Goal: Task Accomplishment & Management: Use online tool/utility

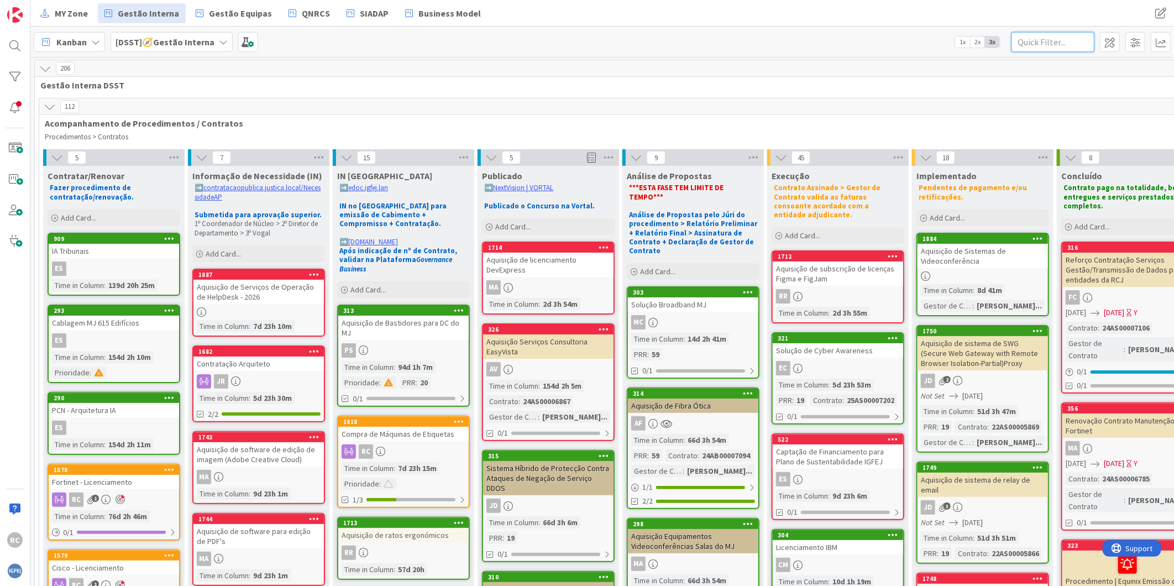
click at [1043, 46] on input "text" at bounding box center [1052, 42] width 83 height 20
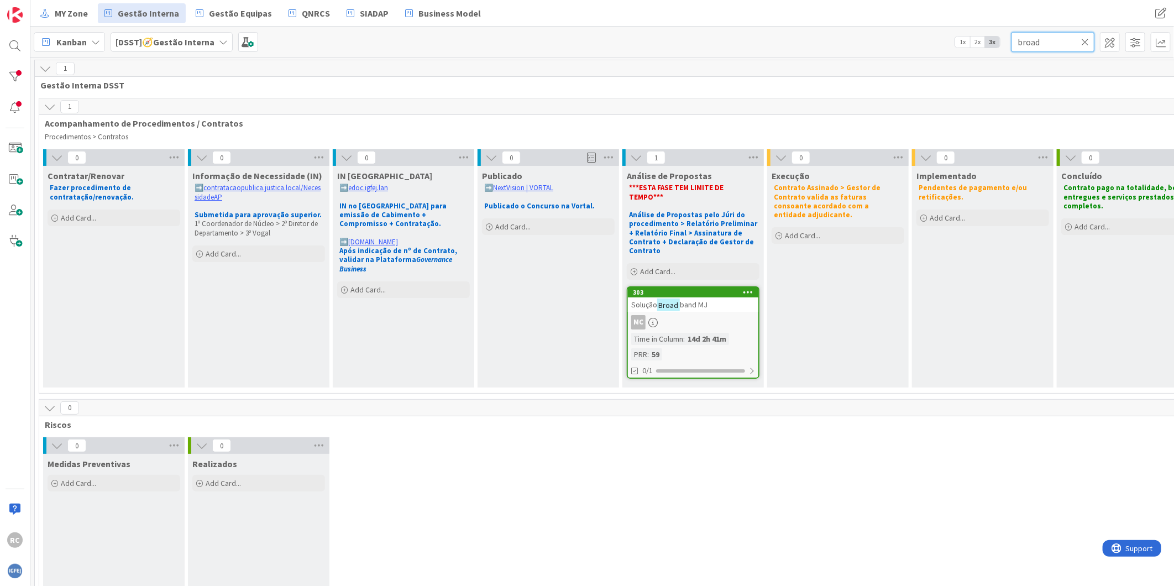
type input "broad"
click at [696, 300] on span "band MJ" at bounding box center [694, 305] width 28 height 10
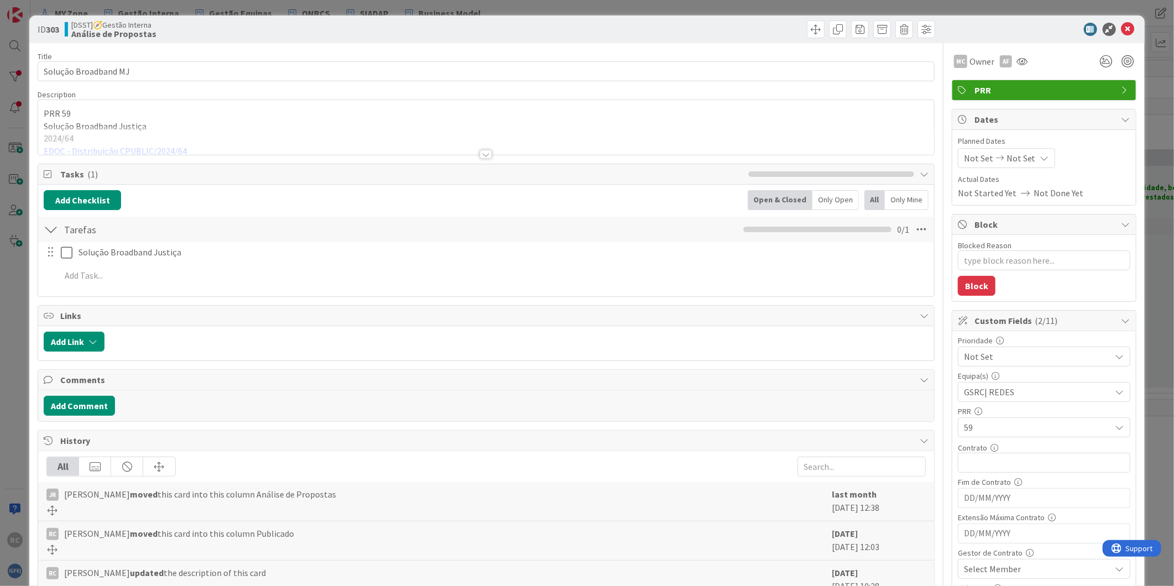
click at [91, 149] on div at bounding box center [486, 141] width 896 height 28
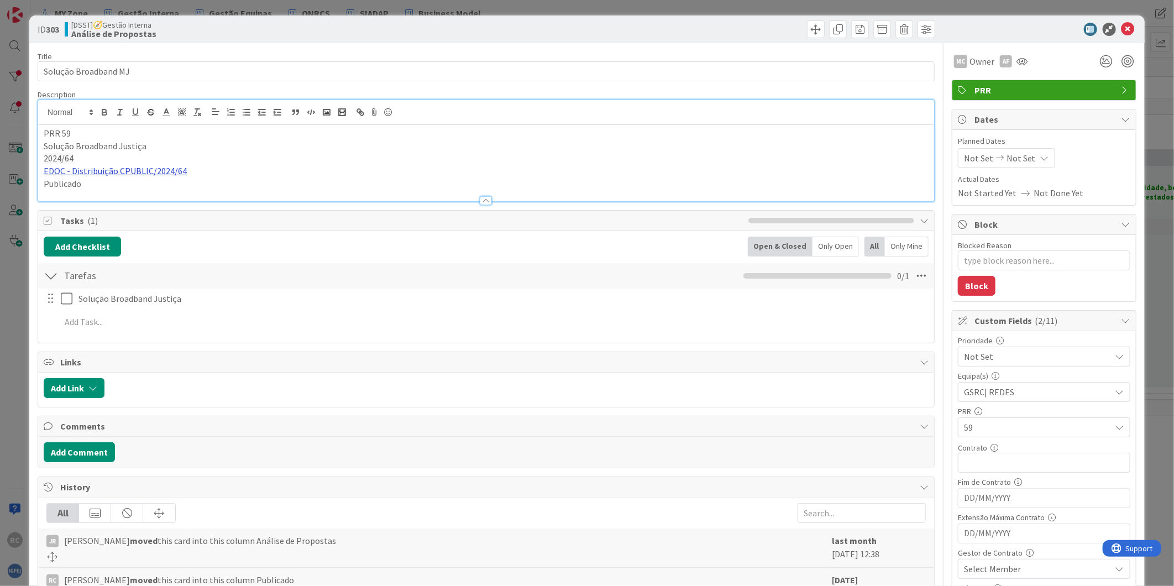
click at [115, 172] on link "EDOC - Distribuição CPUBLIC/2024/64" at bounding box center [115, 170] width 143 height 11
click at [65, 191] on link "[URL]" at bounding box center [56, 192] width 18 height 14
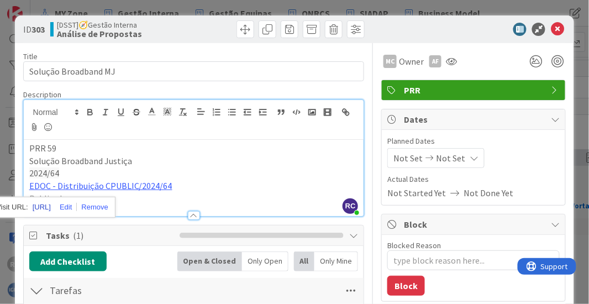
type textarea "x"
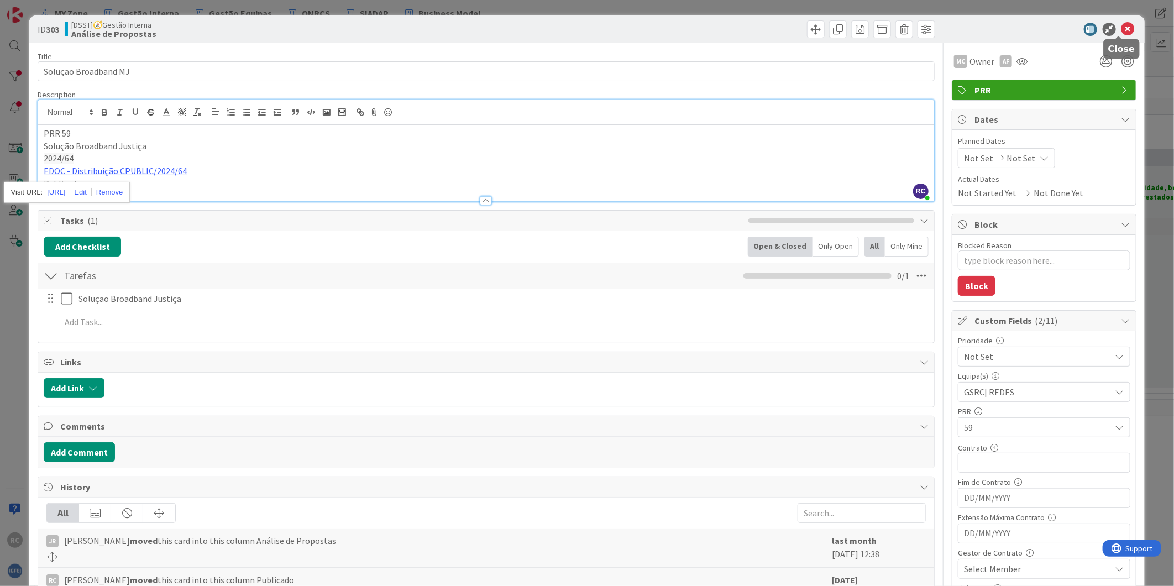
click at [1121, 23] on icon at bounding box center [1127, 29] width 13 height 13
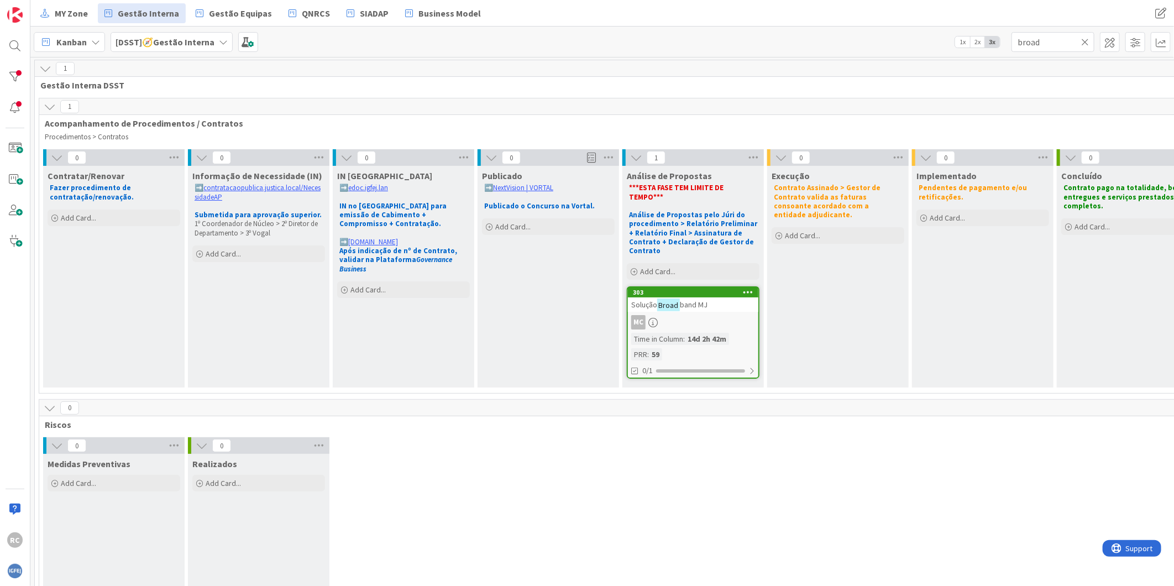
drag, startPoint x: 1085, startPoint y: 42, endPoint x: 1047, endPoint y: 46, distance: 37.8
click at [1085, 42] on icon at bounding box center [1085, 42] width 8 height 10
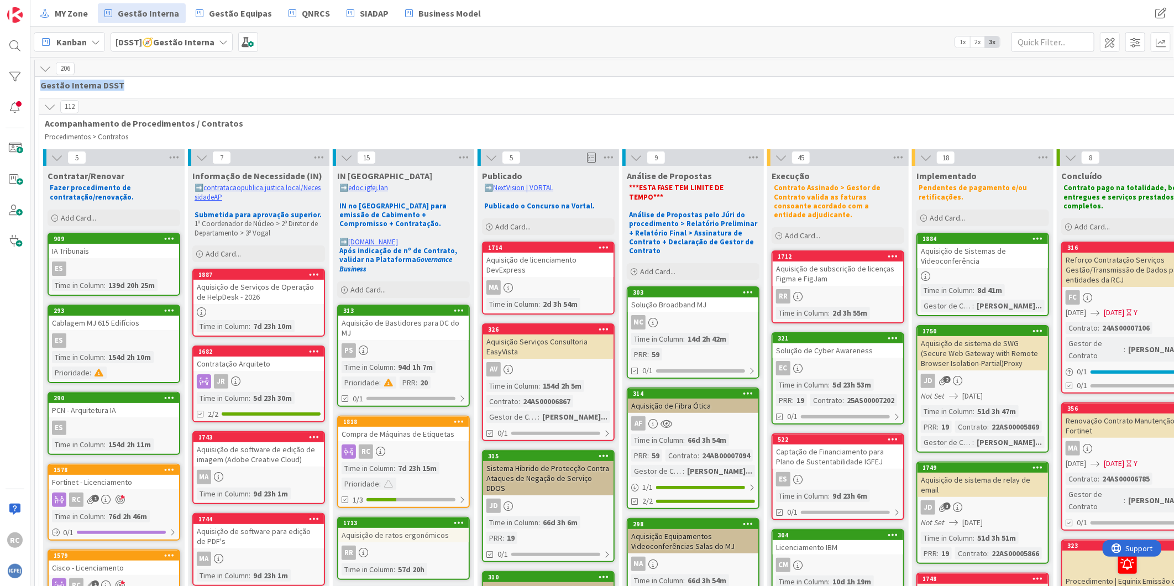
drag, startPoint x: 126, startPoint y: 86, endPoint x: 36, endPoint y: 87, distance: 90.1
click at [36, 87] on div "Gestão Interna DSST" at bounding box center [621, 85] width 1172 height 11
